Goal: Information Seeking & Learning: Learn about a topic

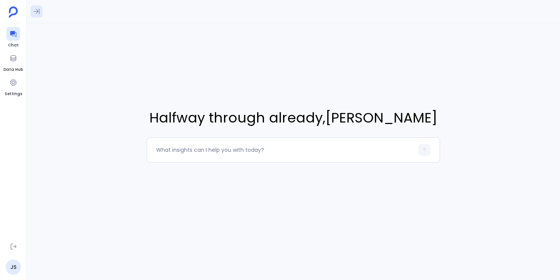
click at [35, 12] on icon at bounding box center [37, 12] width 8 height 8
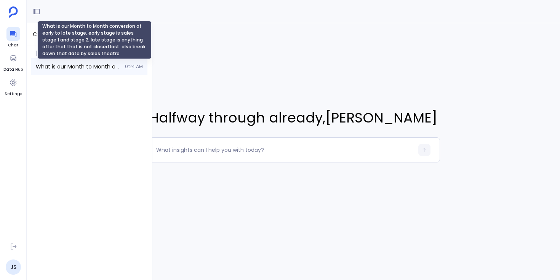
click at [73, 65] on span "What is our Month to Month conversion of early to late stage. early stage is sa…" at bounding box center [78, 67] width 85 height 8
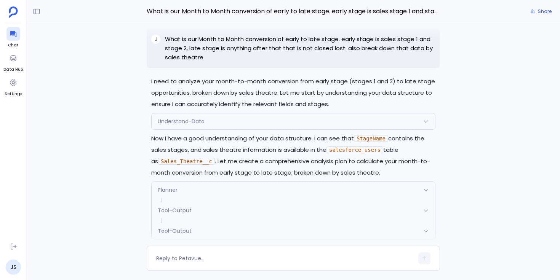
scroll to position [-1618, 0]
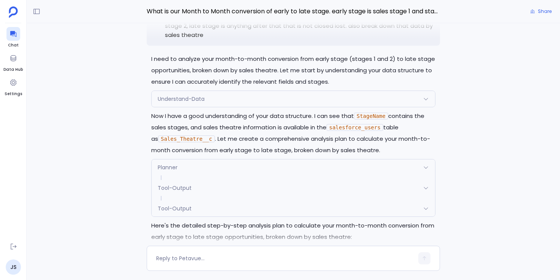
click at [190, 103] on span "Understand-Data" at bounding box center [181, 99] width 47 height 8
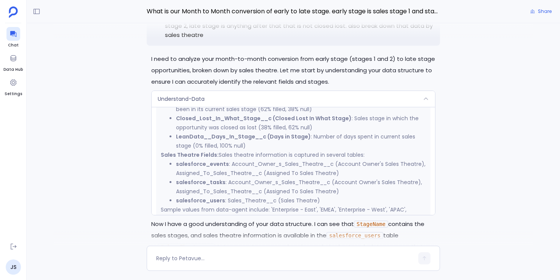
scroll to position [334, 0]
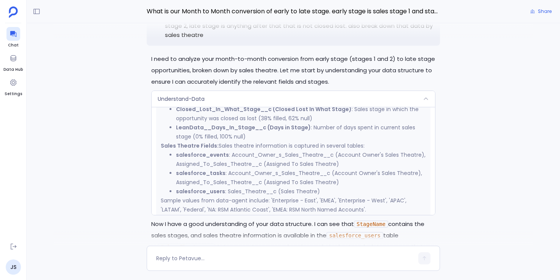
click at [233, 107] on div "Understand-Data" at bounding box center [293, 99] width 283 height 16
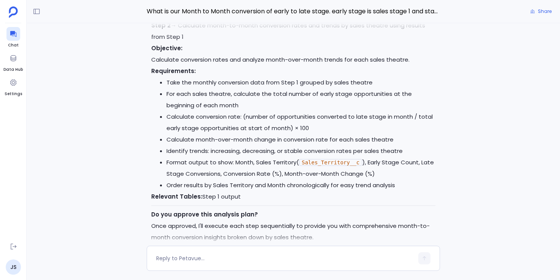
scroll to position [-1091, 0]
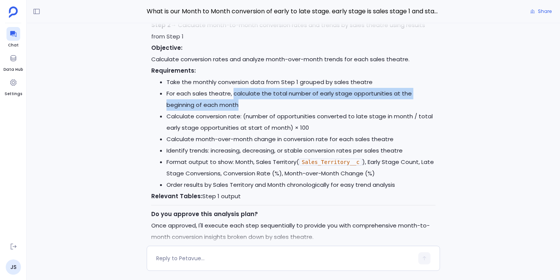
drag, startPoint x: 233, startPoint y: 105, endPoint x: 248, endPoint y: 116, distance: 18.8
click at [248, 111] on li "For each sales theatre, calculate the total number of early stage opportunities…" at bounding box center [300, 99] width 269 height 23
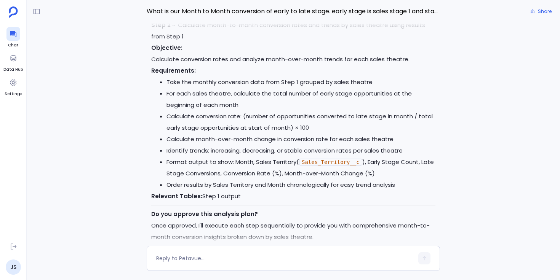
click at [249, 111] on li "For each sales theatre, calculate the total number of early stage opportunities…" at bounding box center [300, 99] width 269 height 23
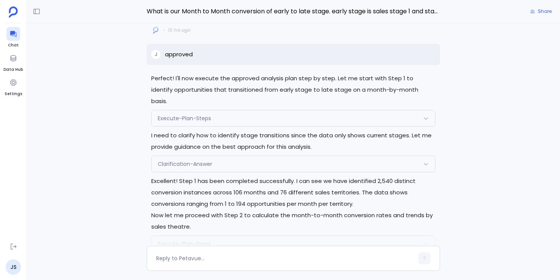
scroll to position [-868, 0]
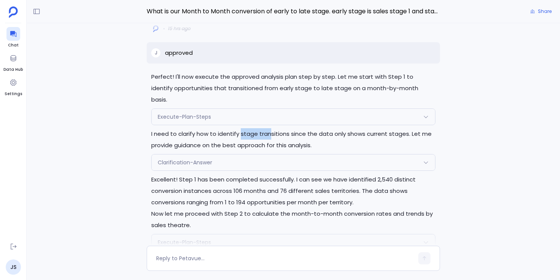
drag, startPoint x: 240, startPoint y: 135, endPoint x: 271, endPoint y: 133, distance: 30.9
click at [271, 133] on p "I need to clarify how to identify stage transitions since the data only shows c…" at bounding box center [293, 139] width 284 height 23
click at [279, 117] on div "Execute-Plan-Steps" at bounding box center [293, 117] width 283 height 16
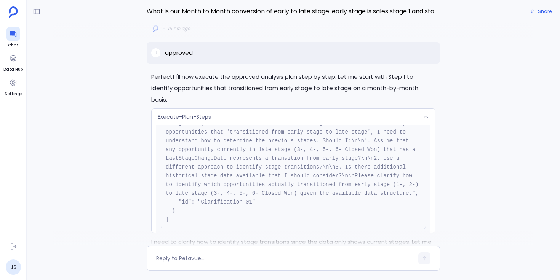
scroll to position [238, 0]
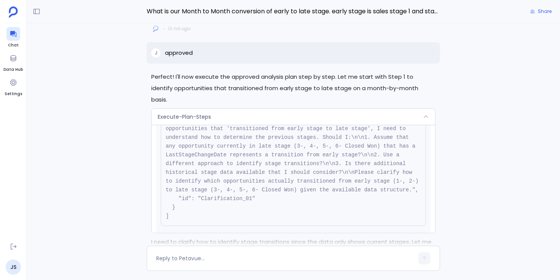
click at [308, 116] on div "Execute-Plan-Steps" at bounding box center [293, 117] width 283 height 16
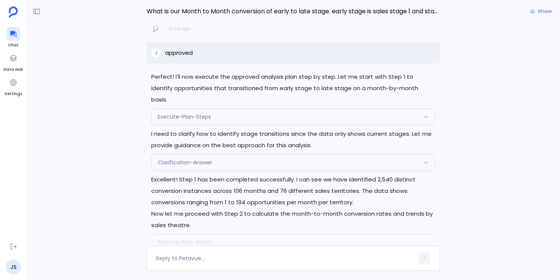
click at [298, 167] on div "Clarification-Answer" at bounding box center [293, 163] width 283 height 16
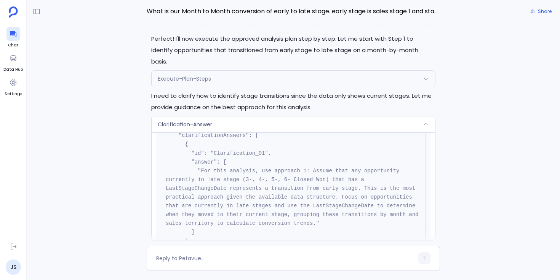
scroll to position [65, 0]
drag, startPoint x: 226, startPoint y: 204, endPoint x: 328, endPoint y: 203, distance: 102.0
click at [328, 203] on pre "{ "name": "Clarification-Answer", "args": { "clarificationGroupId": "68e804dddc…" at bounding box center [293, 197] width 265 height 212
click at [336, 124] on div "Clarification-Answer" at bounding box center [293, 124] width 283 height 16
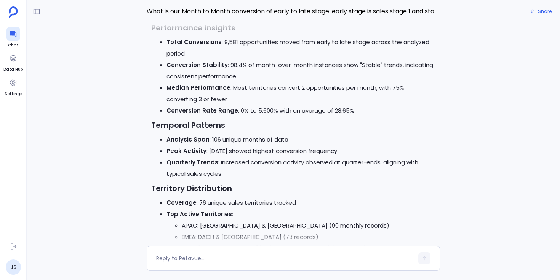
scroll to position [-475, 0]
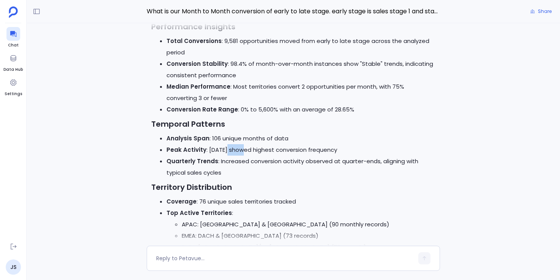
drag, startPoint x: 227, startPoint y: 150, endPoint x: 240, endPoint y: 150, distance: 12.9
click at [240, 150] on li "Peak Activity : March 2021 showed highest conversion frequency" at bounding box center [300, 149] width 269 height 11
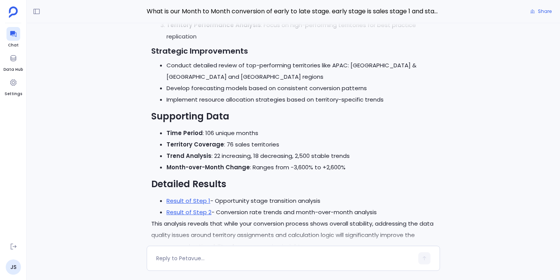
scroll to position [0, 0]
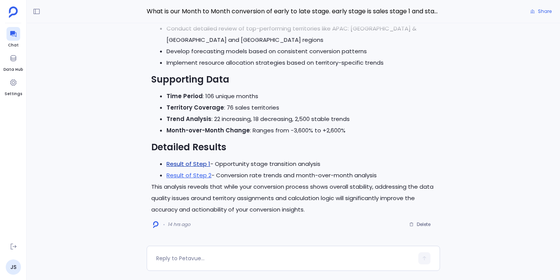
click at [201, 165] on link "Result of Step 1" at bounding box center [188, 164] width 44 height 8
click at [206, 176] on link "Result of Step 2" at bounding box center [188, 175] width 45 height 8
click at [13, 62] on div at bounding box center [13, 58] width 14 height 14
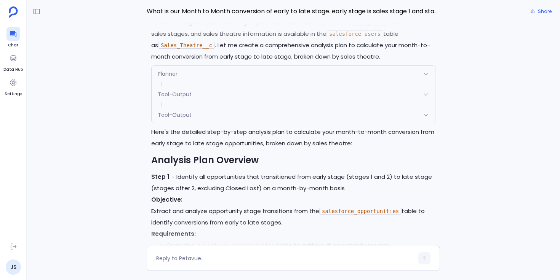
scroll to position [-1594, 0]
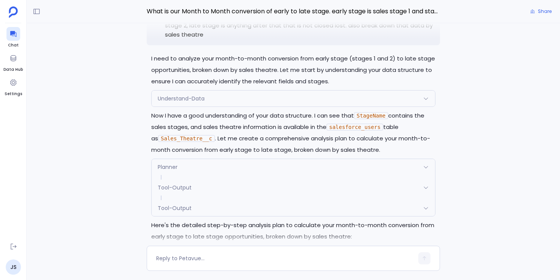
click at [207, 107] on div "Understand-Data" at bounding box center [293, 99] width 283 height 16
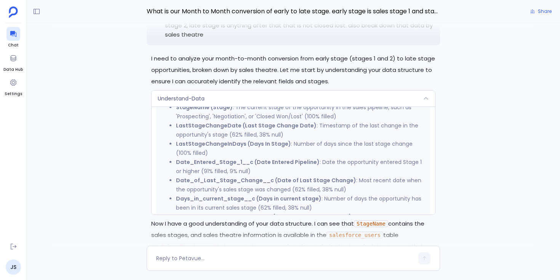
scroll to position [202, 0]
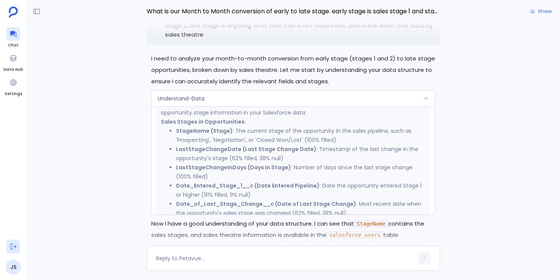
click at [10, 248] on icon at bounding box center [14, 247] width 8 height 8
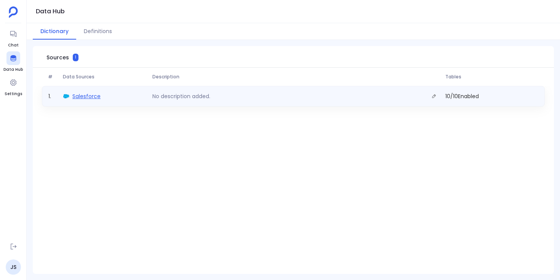
click at [91, 96] on span "Salesforce" at bounding box center [86, 96] width 28 height 8
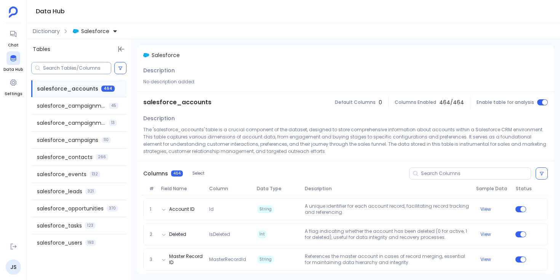
click at [89, 68] on input at bounding box center [77, 68] width 68 height 6
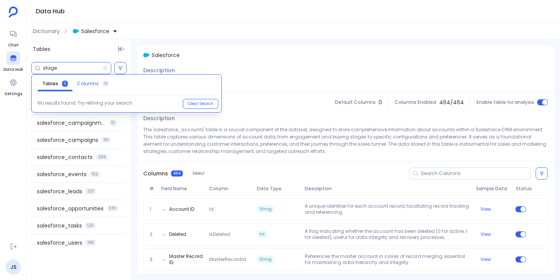
click at [90, 85] on span "Columns" at bounding box center [88, 84] width 22 height 6
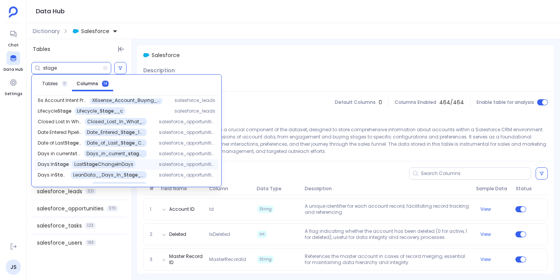
scroll to position [64, 0]
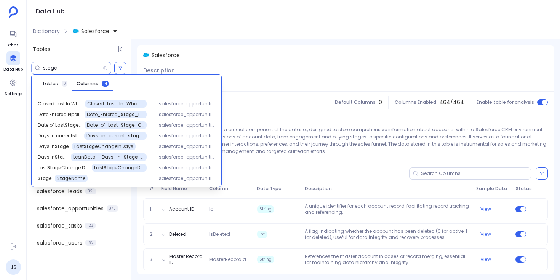
click at [63, 68] on input "stage" at bounding box center [73, 68] width 60 height 6
type input "propo"
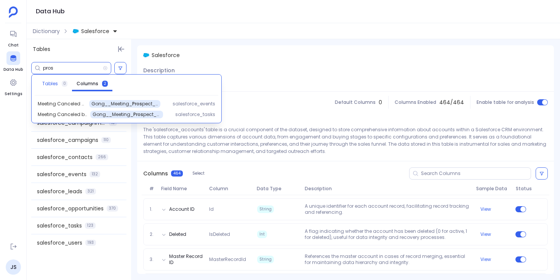
type input "pros"
click at [52, 85] on span "Tables" at bounding box center [50, 84] width 16 height 6
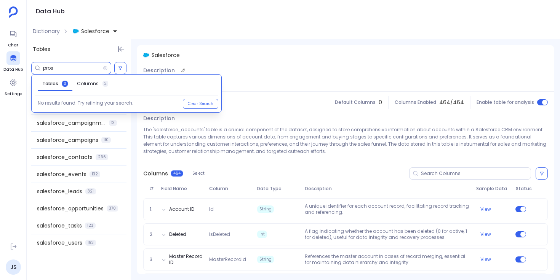
click at [253, 65] on div "Description No description added." at bounding box center [345, 78] width 416 height 27
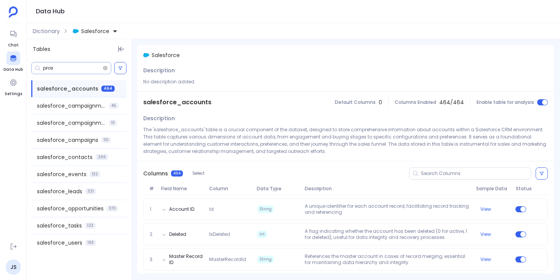
click at [105, 69] on icon at bounding box center [105, 68] width 5 height 6
click at [226, 70] on div "Description No description added." at bounding box center [345, 78] width 416 height 27
